Goal: Information Seeking & Learning: Understand process/instructions

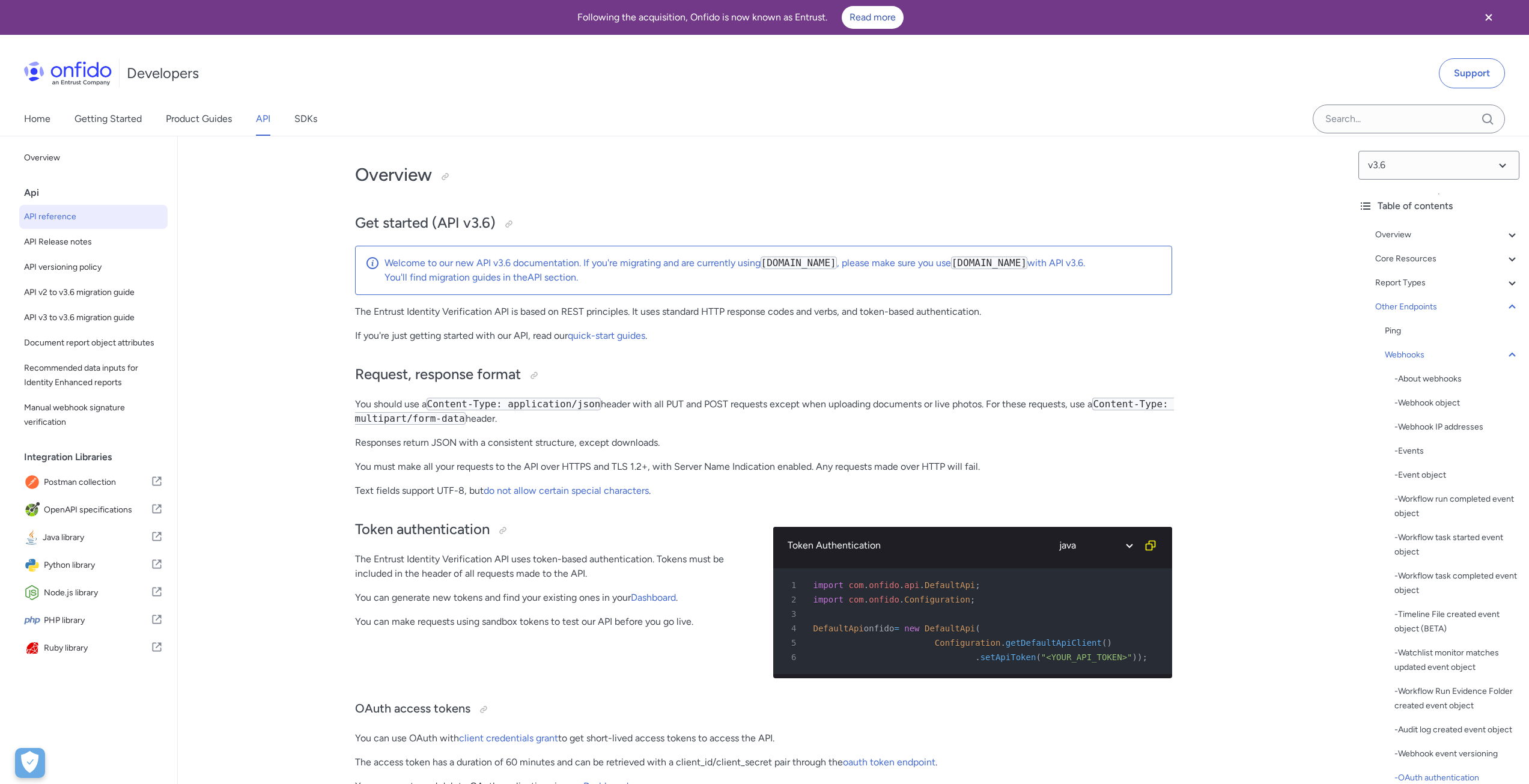
select select "java"
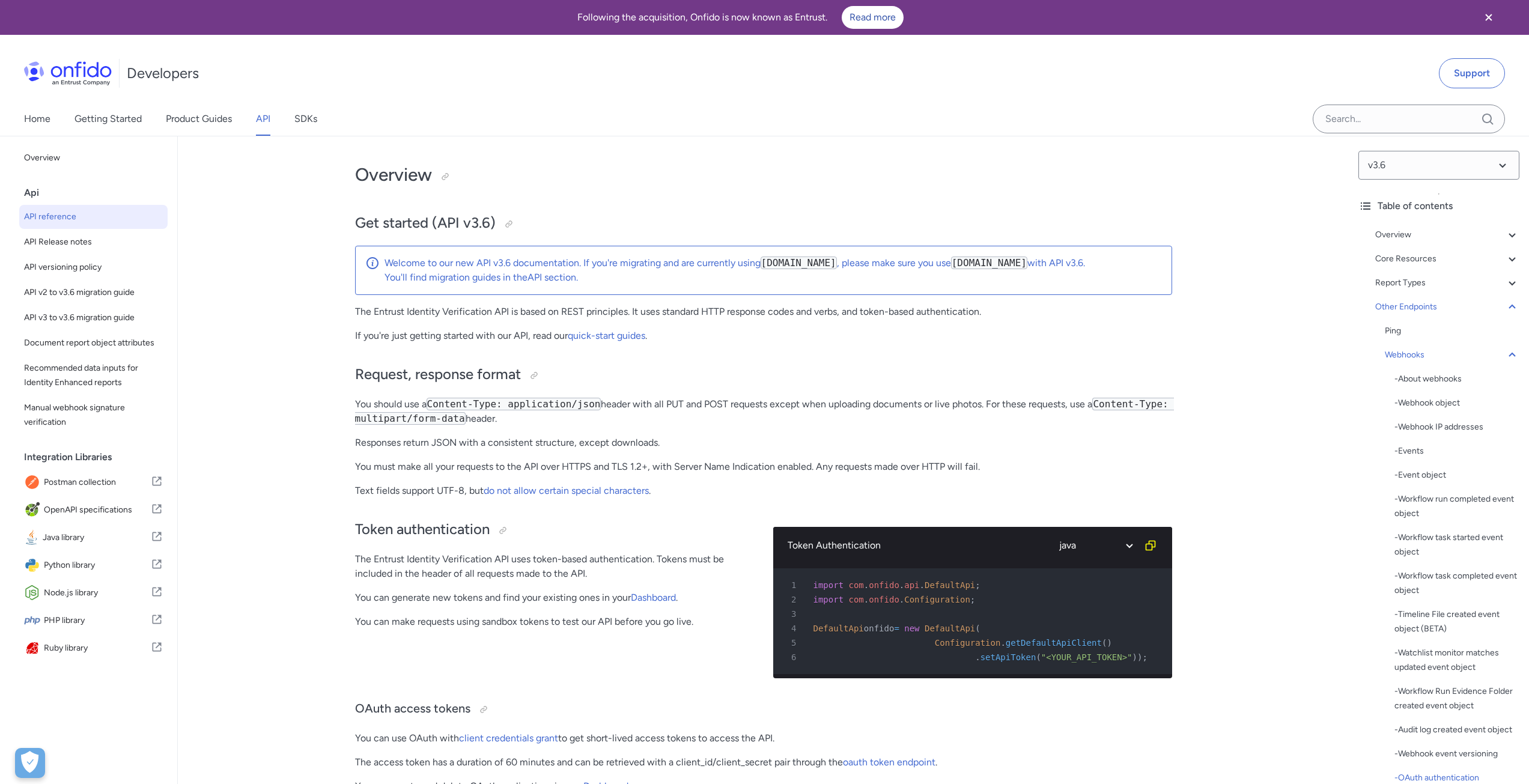
select select "java"
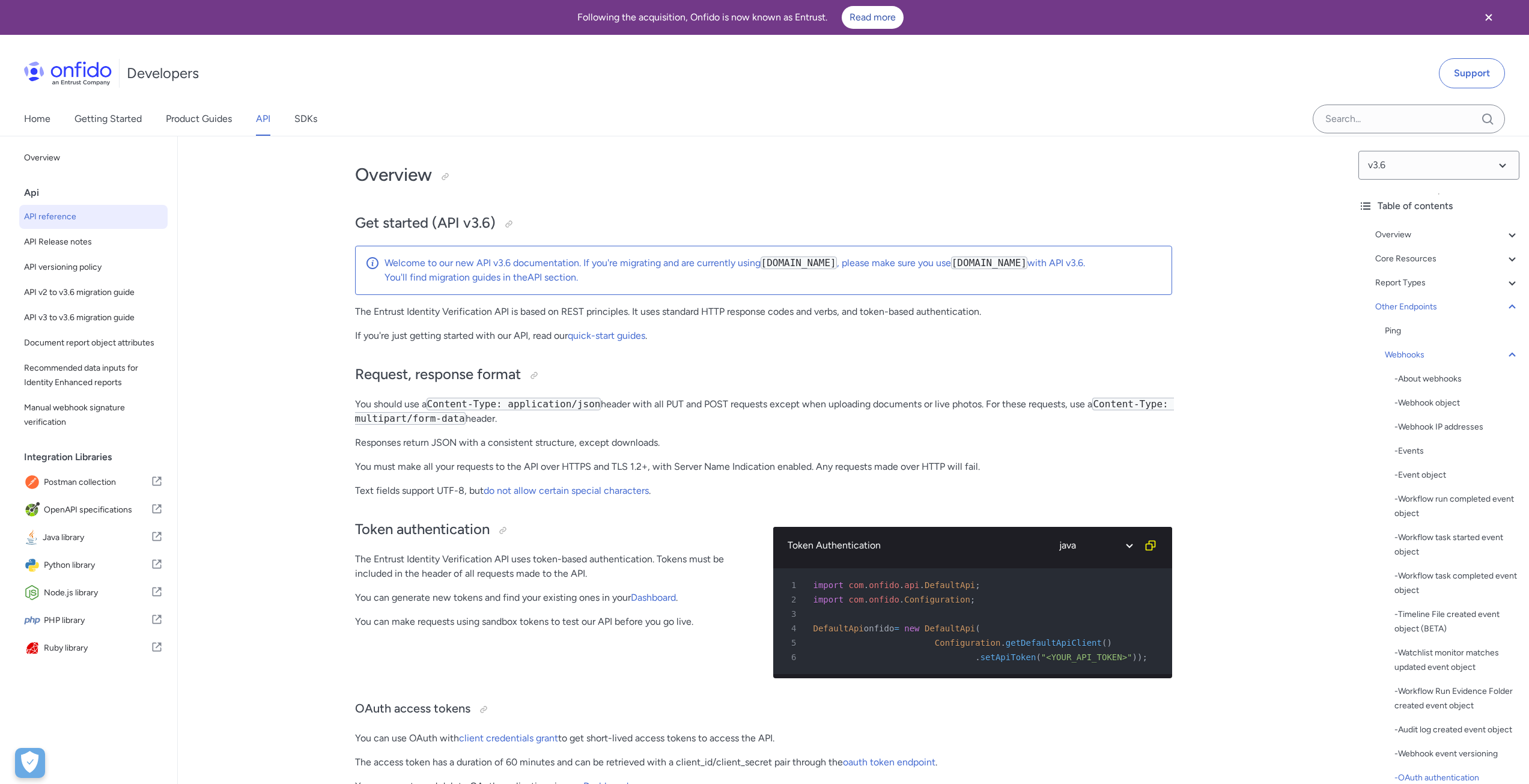
select select "java"
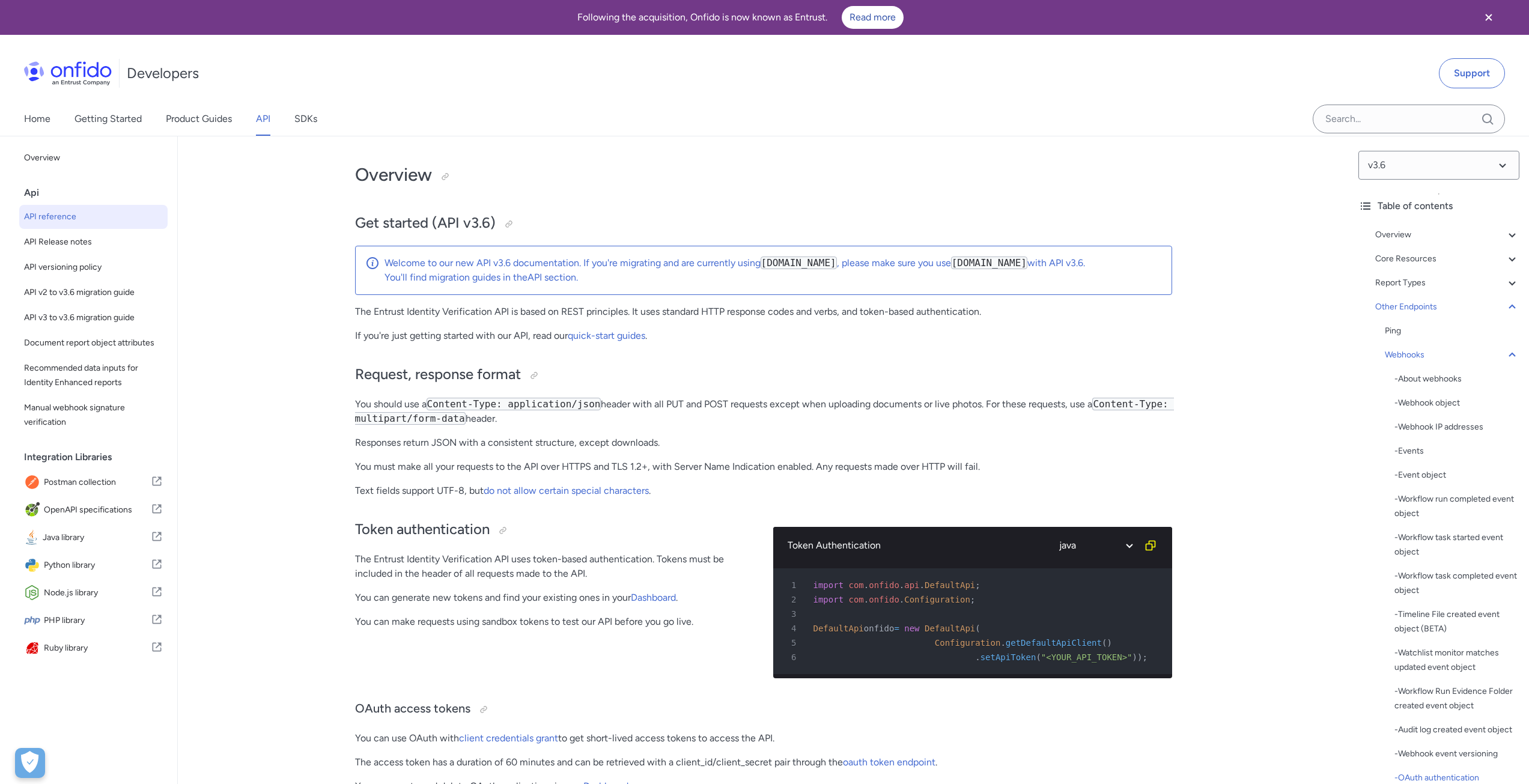
select select "java"
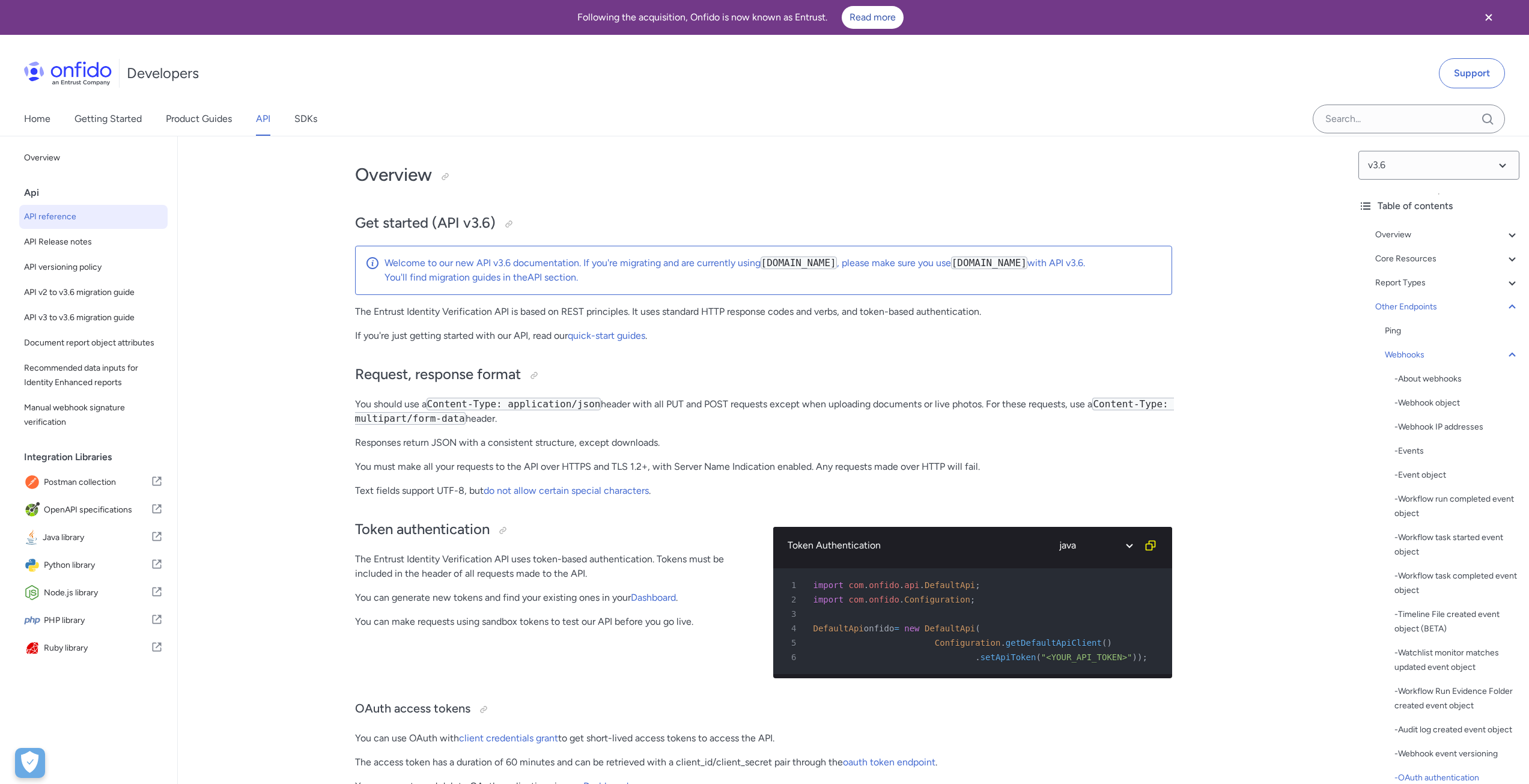
select select "java"
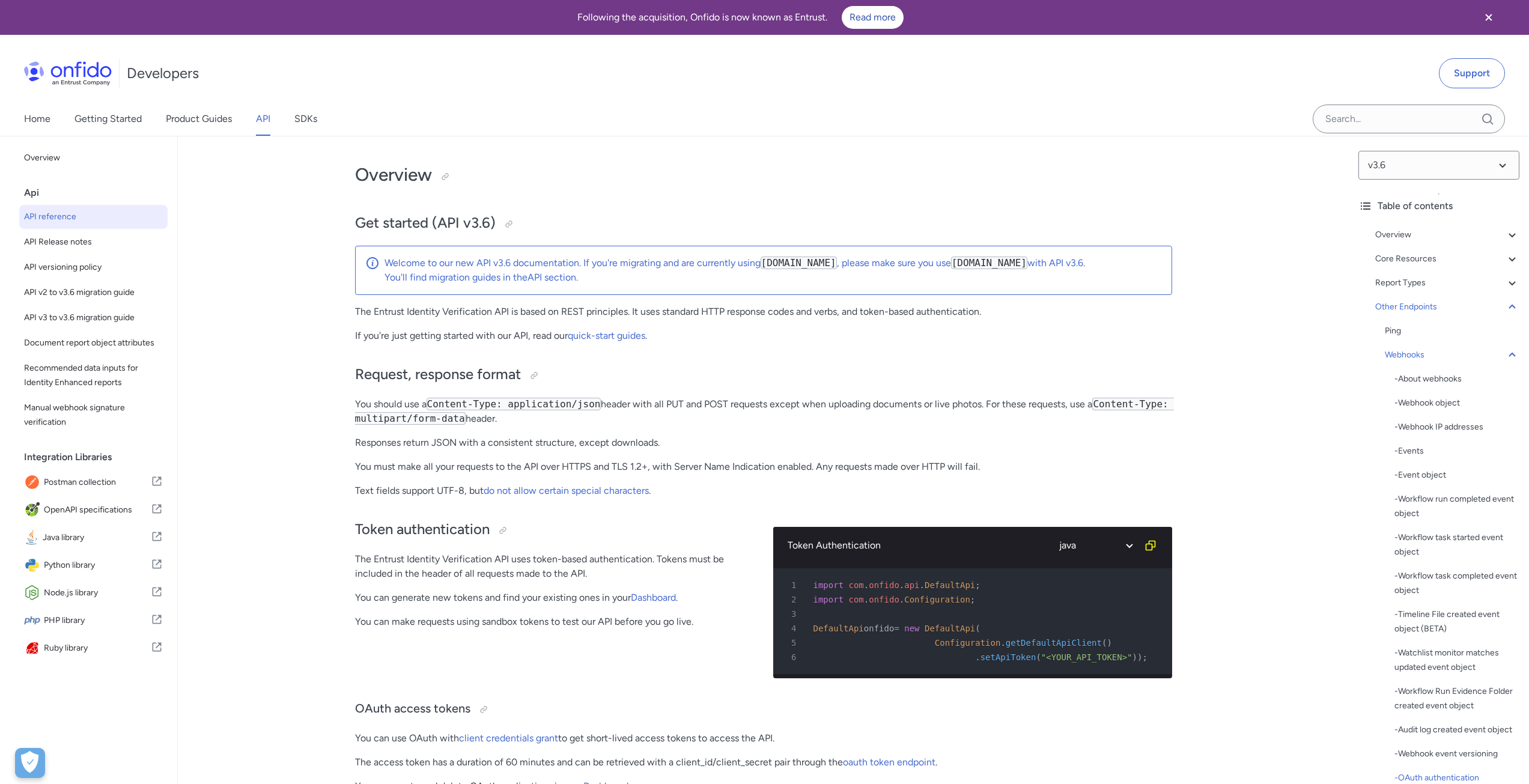
select select "java"
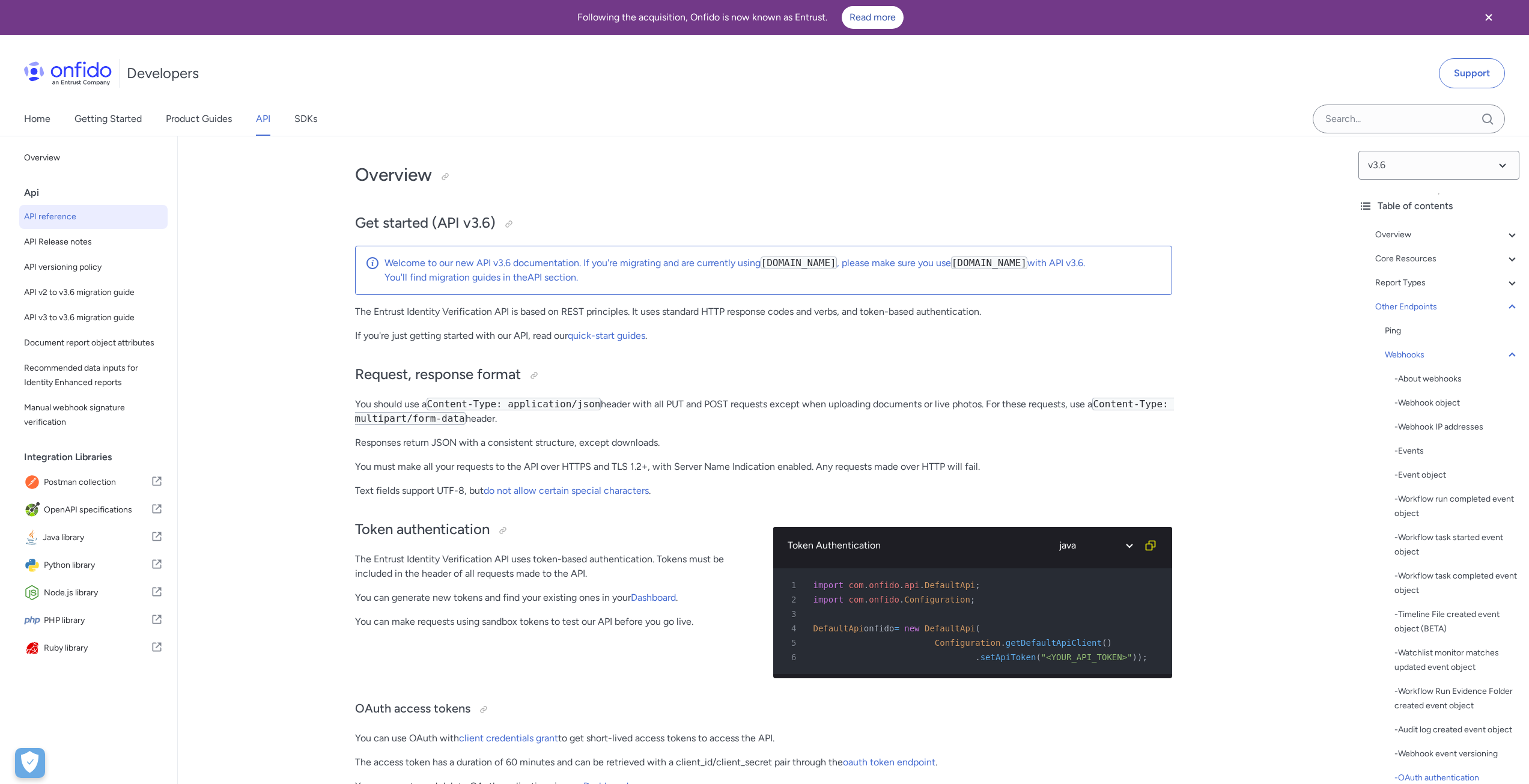
select select "java"
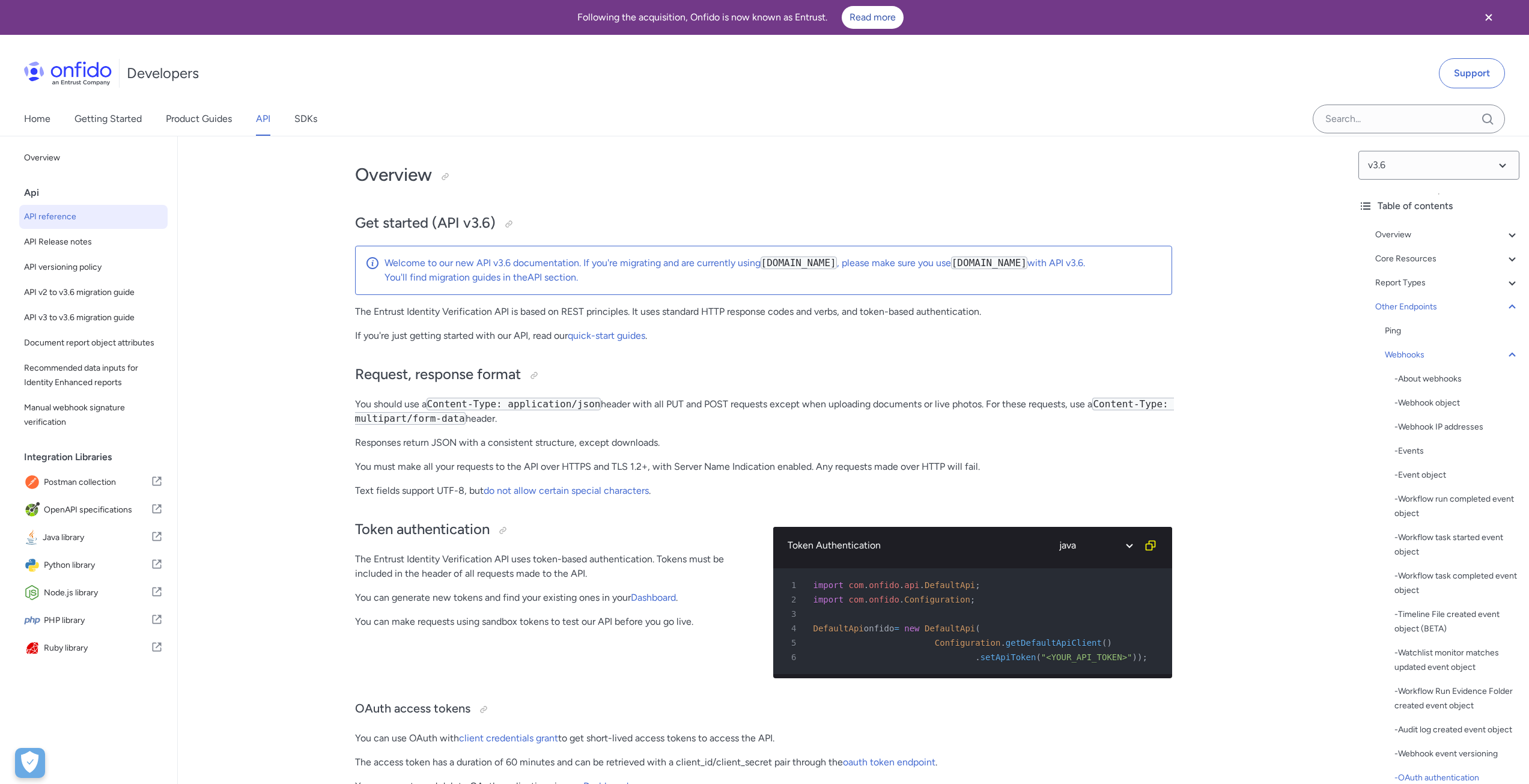
select select "java"
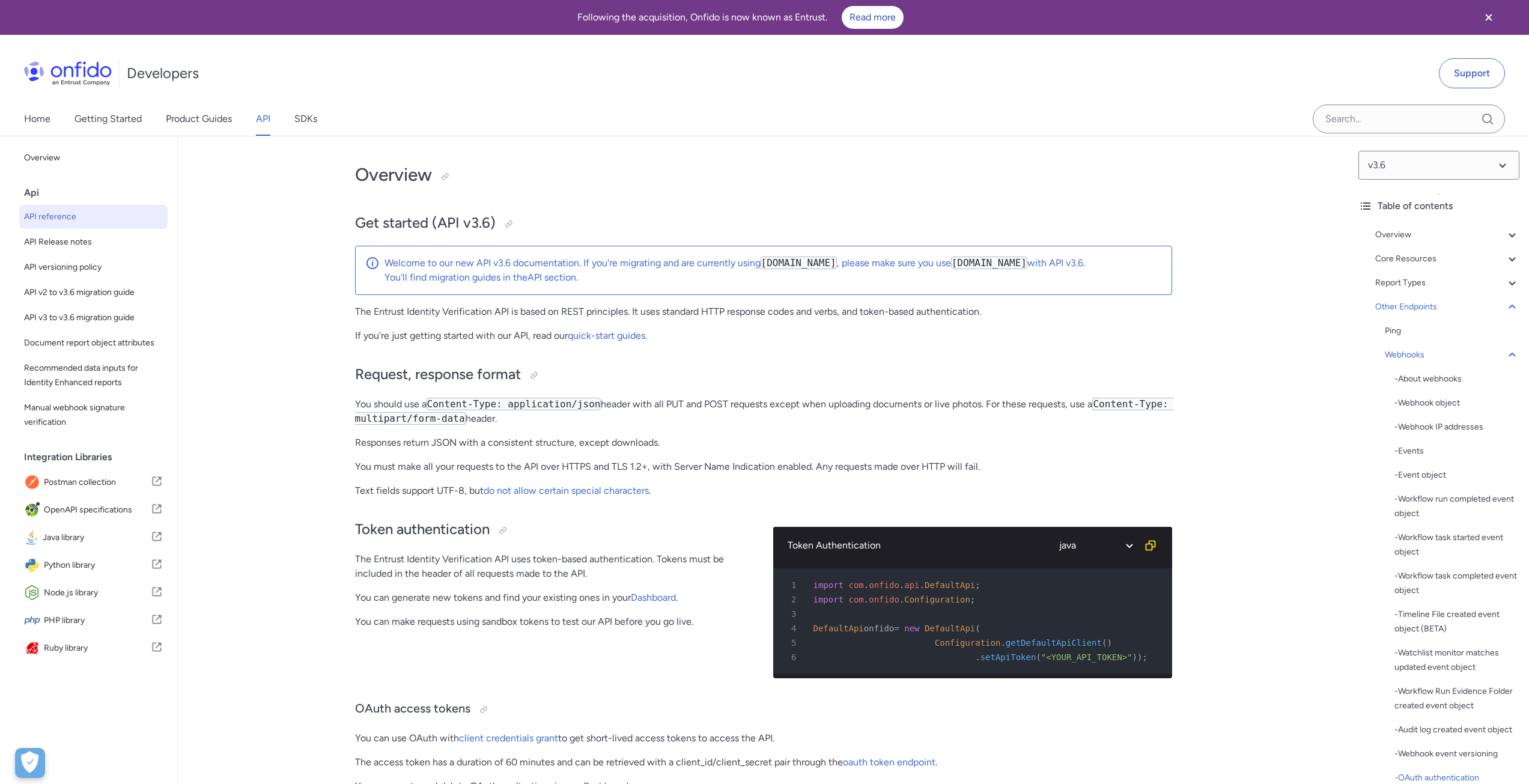
select select "java"
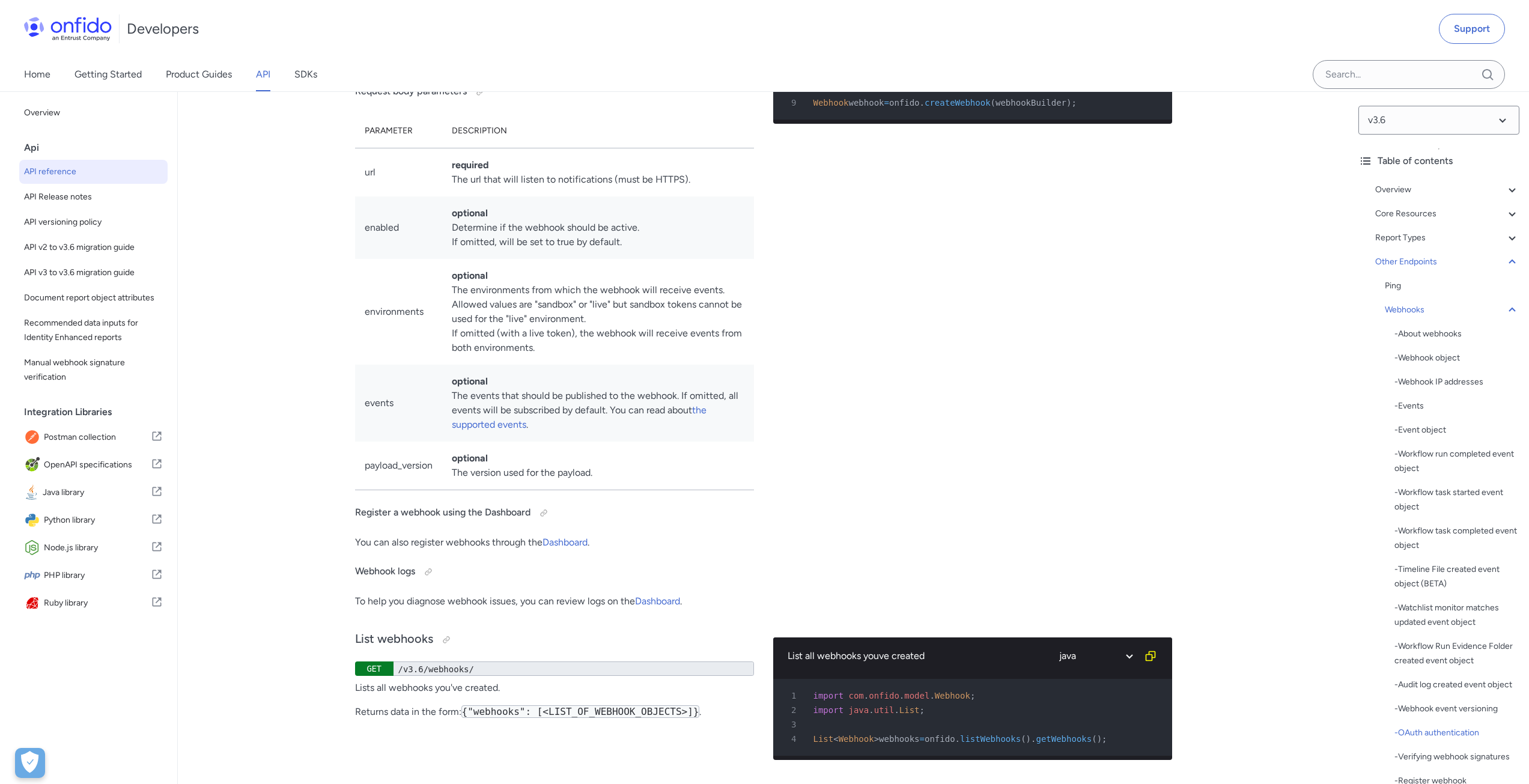
scroll to position [0, 24]
